Goal: Use online tool/utility: Utilize a website feature to perform a specific function

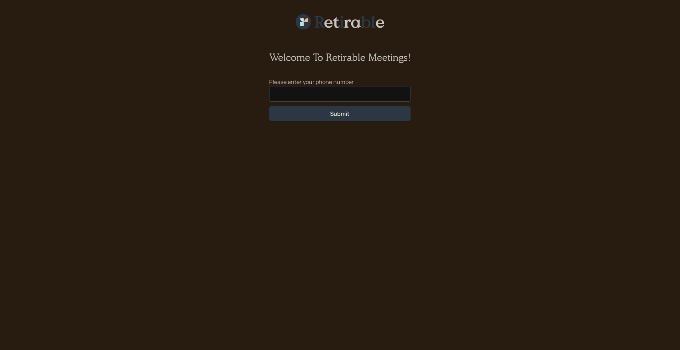
click at [302, 92] on input at bounding box center [340, 94] width 142 height 16
type input "[PHONE_NUMBER]"
click button "Submit" at bounding box center [340, 113] width 142 height 15
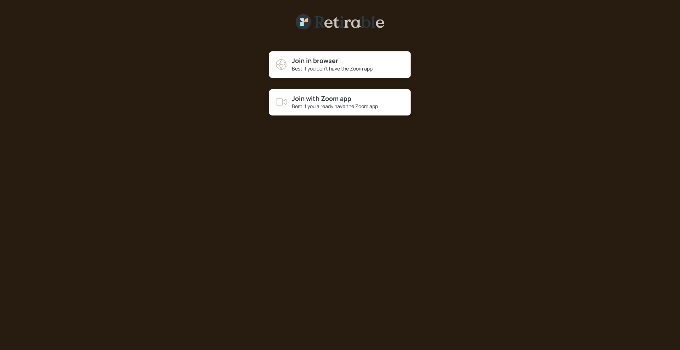
click at [311, 65] on div "Best if you don't have the Zoom app" at bounding box center [332, 68] width 81 height 7
